Goal: Navigation & Orientation: Find specific page/section

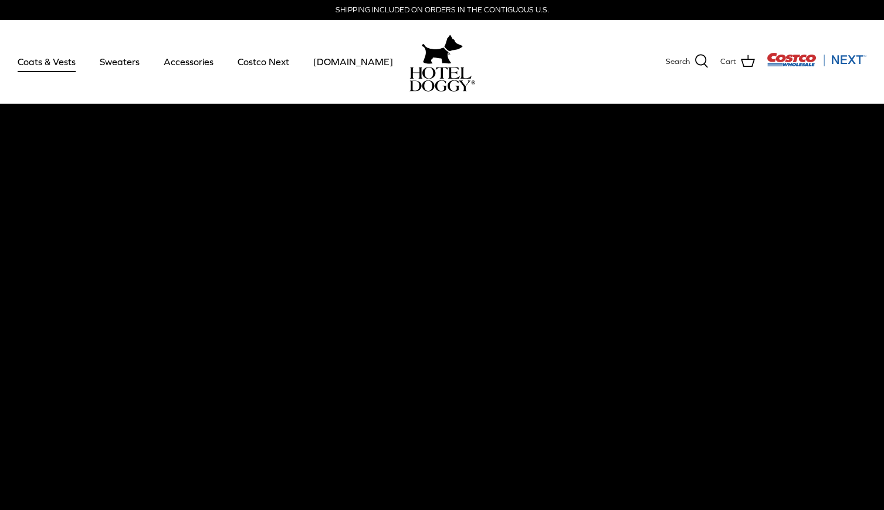
click at [45, 62] on link "Coats & Vests" at bounding box center [46, 62] width 79 height 40
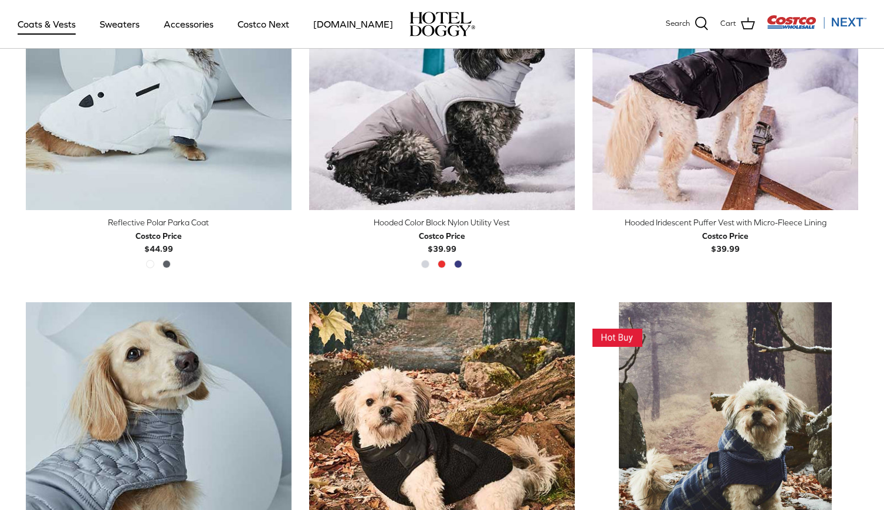
scroll to position [793, 0]
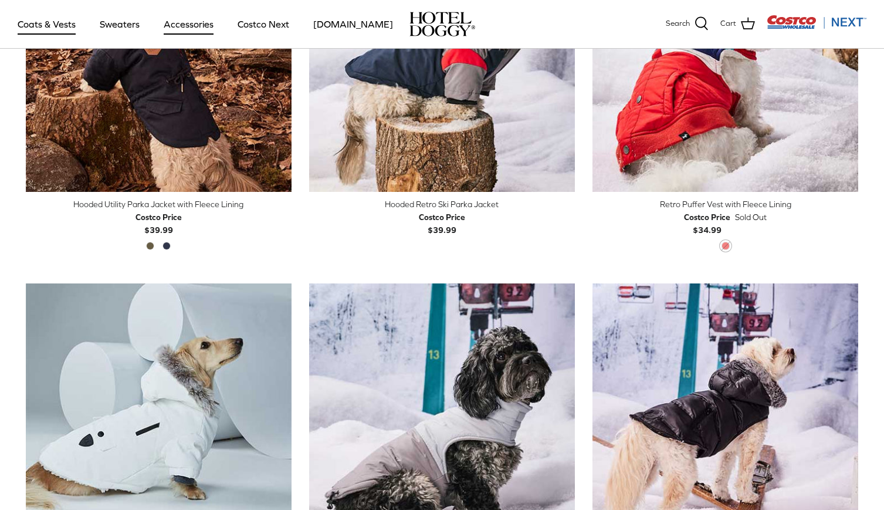
click at [180, 29] on link "Accessories" at bounding box center [188, 24] width 71 height 40
